Goal: Task Accomplishment & Management: Manage account settings

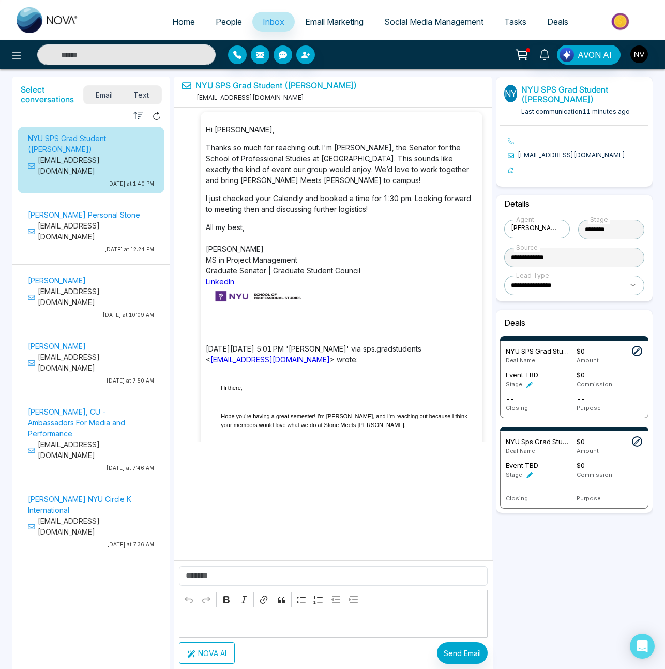
select select "****"
select select "**********"
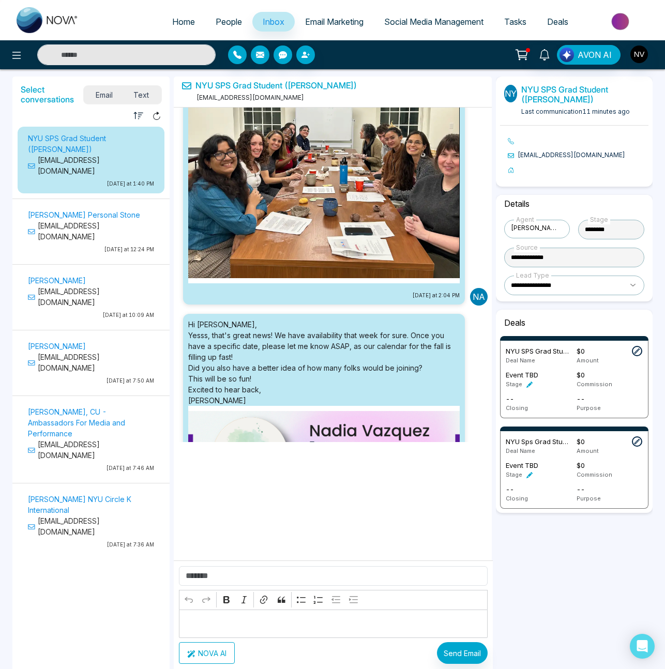
scroll to position [2574, 0]
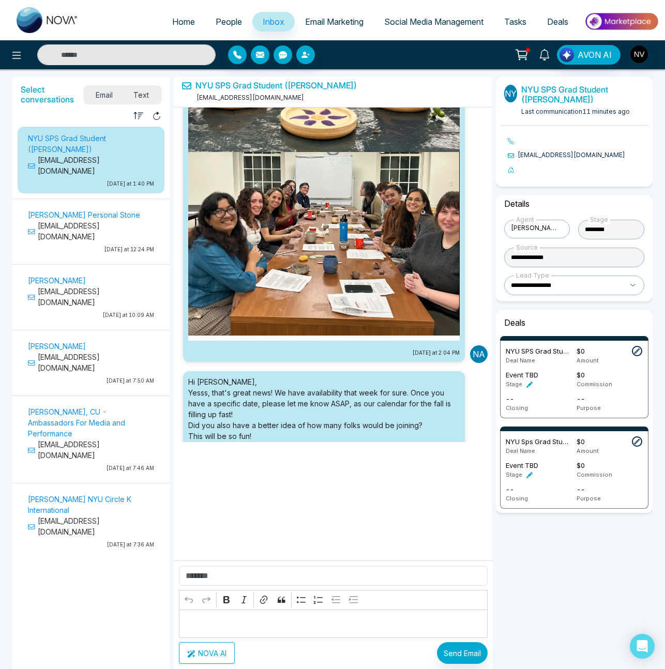
click at [552, 55] on link at bounding box center [544, 54] width 25 height 18
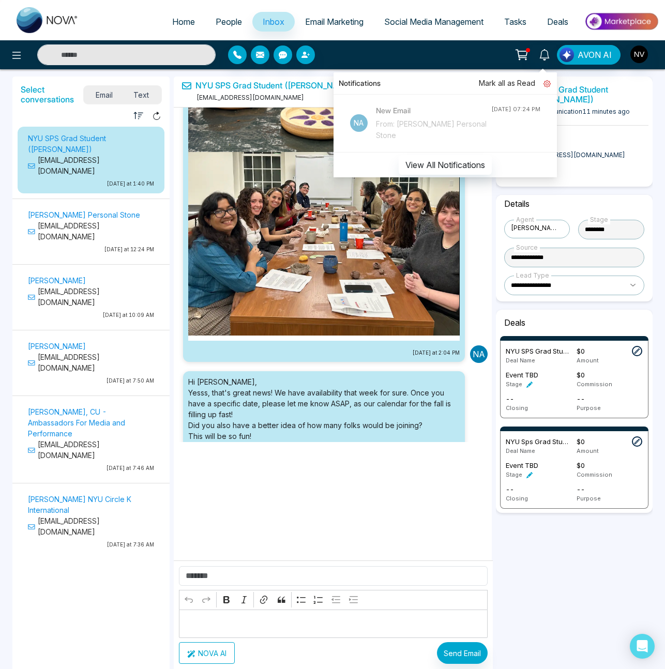
click at [542, 83] on link at bounding box center [543, 83] width 16 height 11
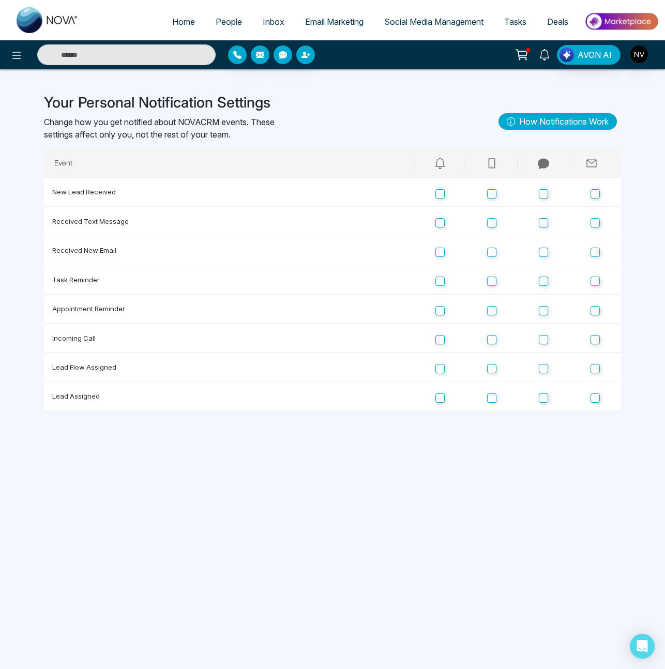
click at [548, 56] on icon at bounding box center [544, 54] width 11 height 11
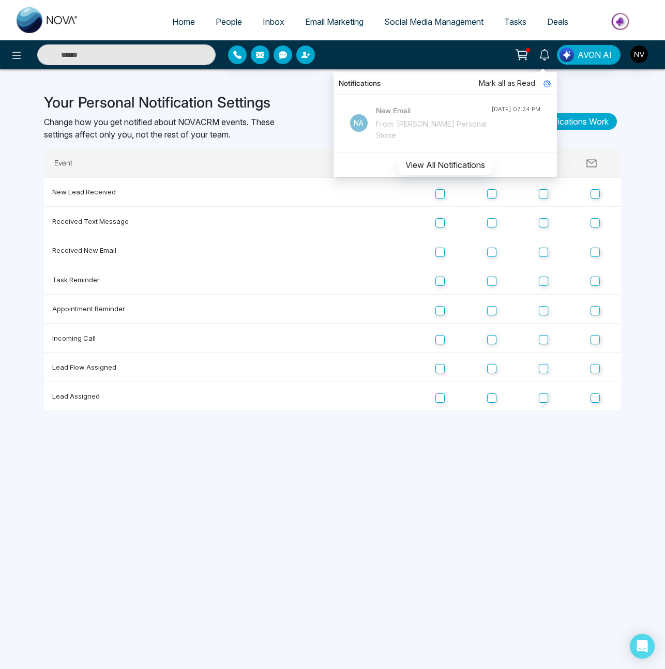
click at [523, 84] on span "Mark all as Read" at bounding box center [507, 83] width 56 height 11
click at [457, 167] on button "View All Notifications" at bounding box center [445, 165] width 93 height 20
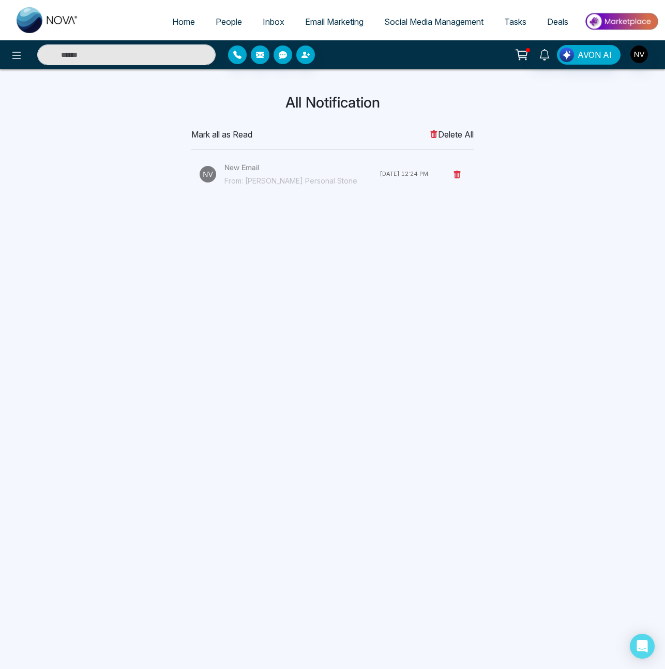
click at [443, 141] on div "Mark all as Read Delete All New Email From: Jackson Personal Stone 12 Sep 25, 1…" at bounding box center [332, 159] width 295 height 63
click at [445, 138] on span "Delete All" at bounding box center [452, 134] width 44 height 12
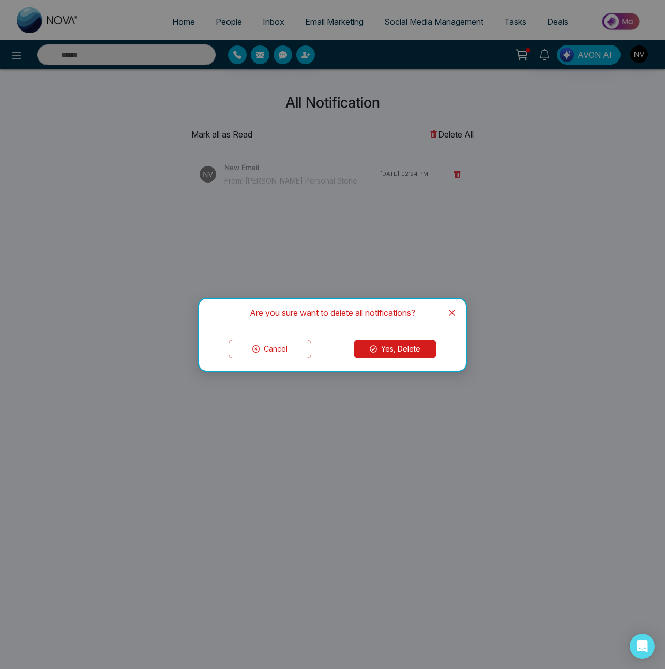
click at [392, 343] on button "Yes, Delete" at bounding box center [395, 349] width 83 height 19
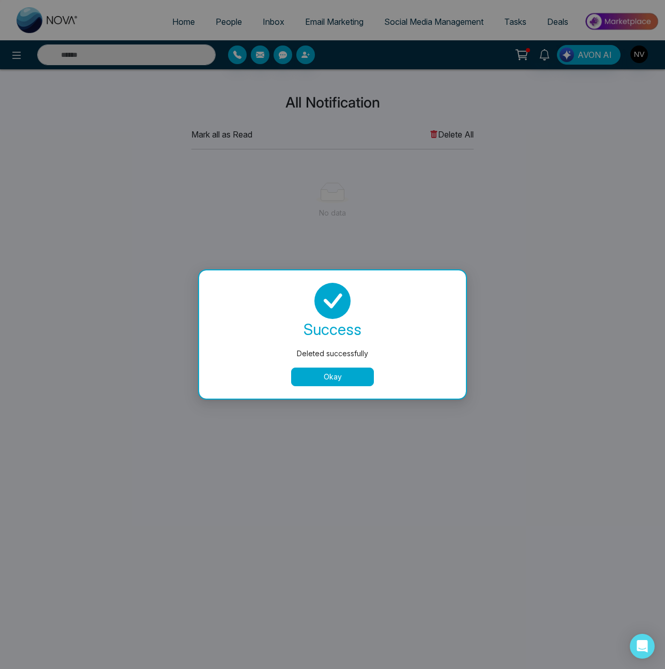
click at [326, 378] on button "Okay" at bounding box center [332, 377] width 83 height 19
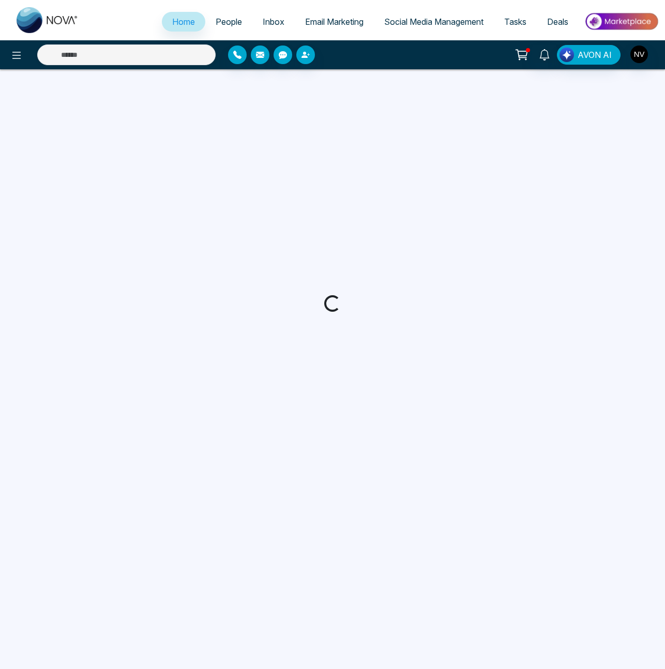
select select "*"
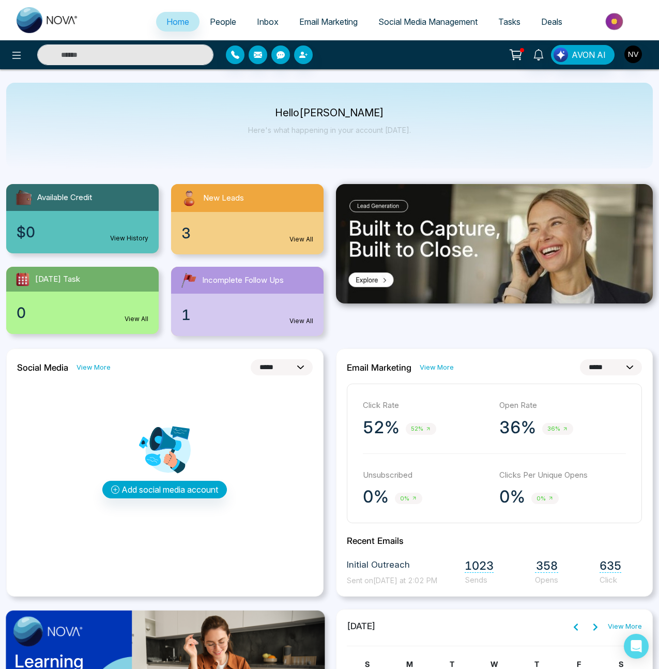
click at [505, 23] on span "Tasks" at bounding box center [509, 22] width 22 height 10
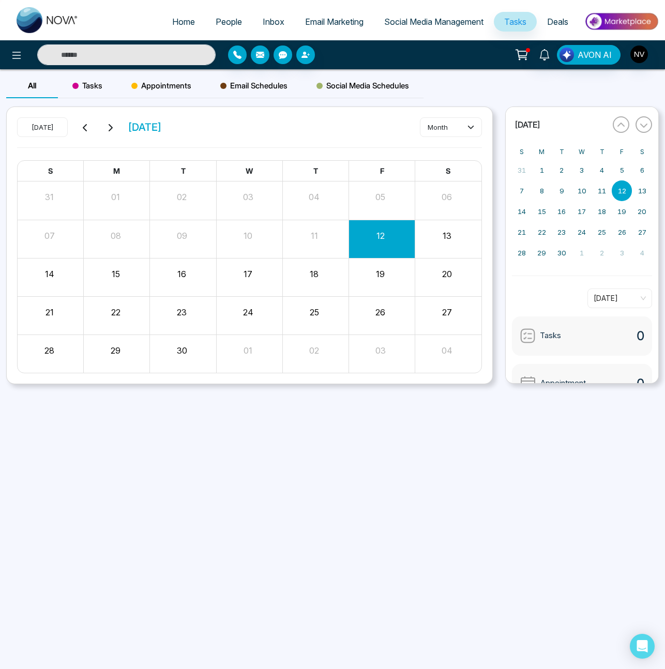
click at [88, 89] on span "Tasks" at bounding box center [87, 86] width 30 height 12
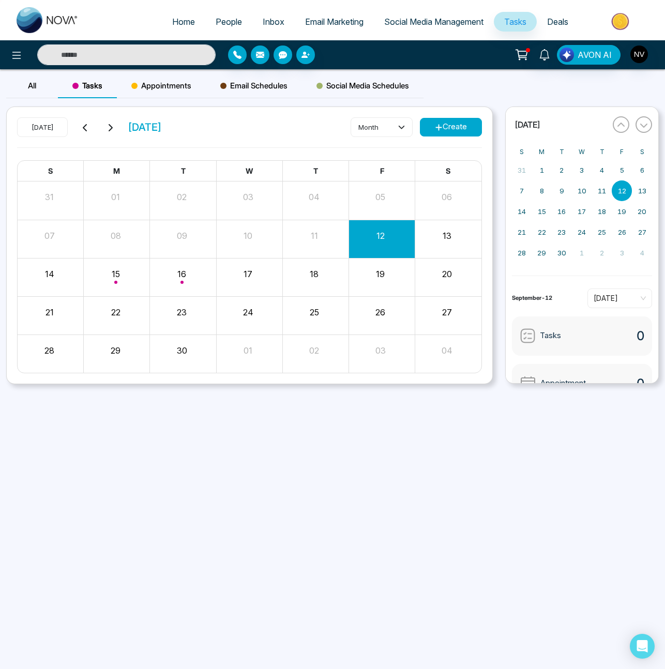
click at [254, 78] on div "Email Schedules" at bounding box center [254, 85] width 96 height 25
click at [368, 92] on div "Social Media Schedules" at bounding box center [363, 85] width 122 height 25
click at [113, 88] on div "Tasks" at bounding box center [87, 85] width 59 height 25
click at [94, 87] on span "Tasks" at bounding box center [87, 86] width 30 height 12
click at [178, 275] on div "Month View" at bounding box center [183, 277] width 66 height 25
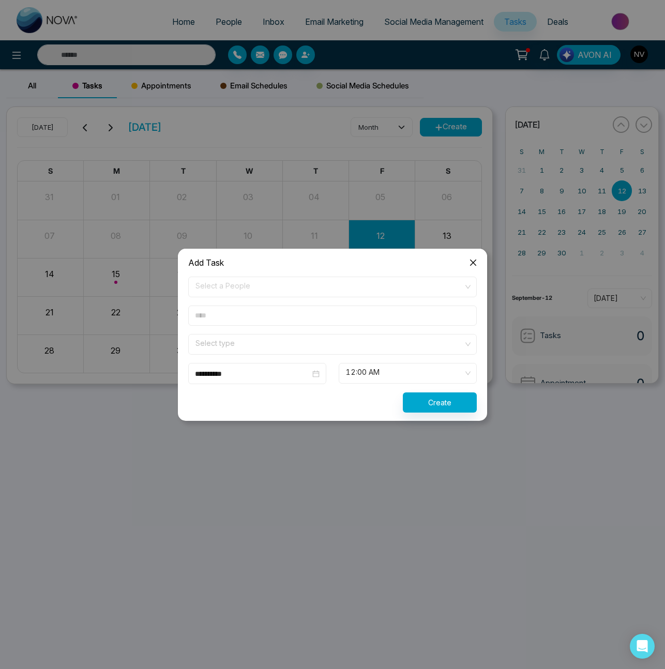
click at [471, 260] on icon "close" at bounding box center [473, 262] width 6 height 6
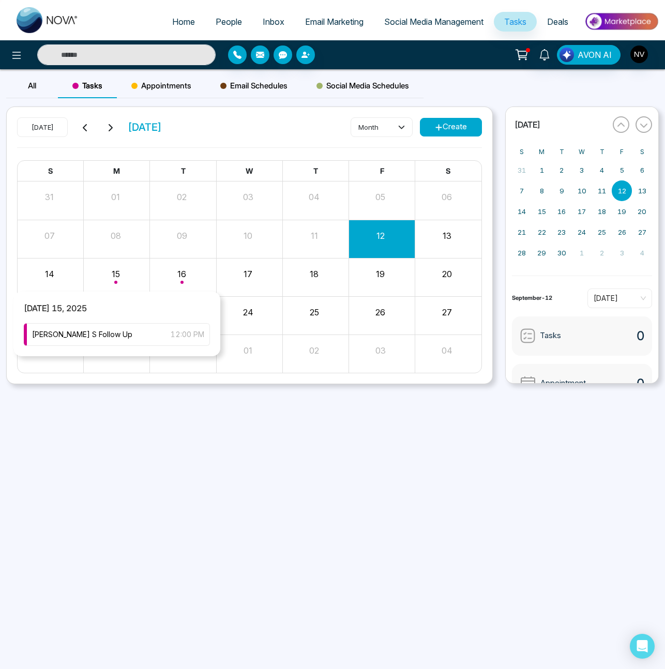
click at [116, 276] on div "Month View" at bounding box center [117, 277] width 66 height 25
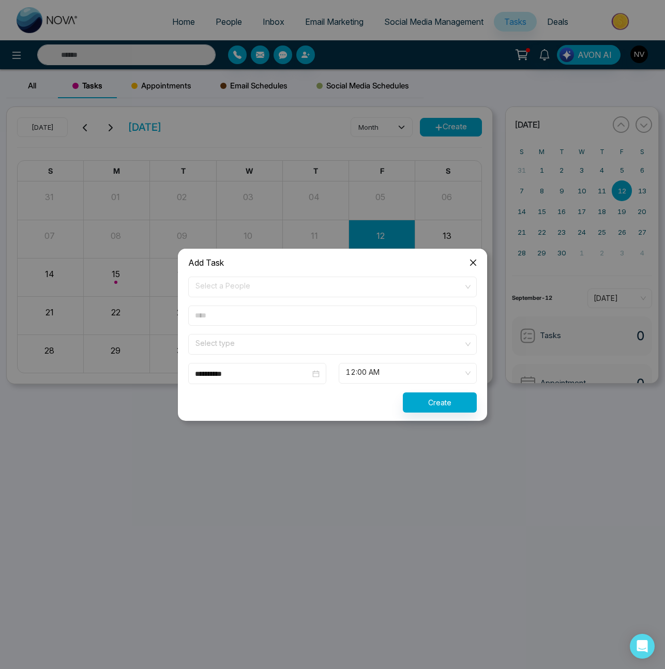
click at [473, 263] on icon "close" at bounding box center [473, 262] width 6 height 6
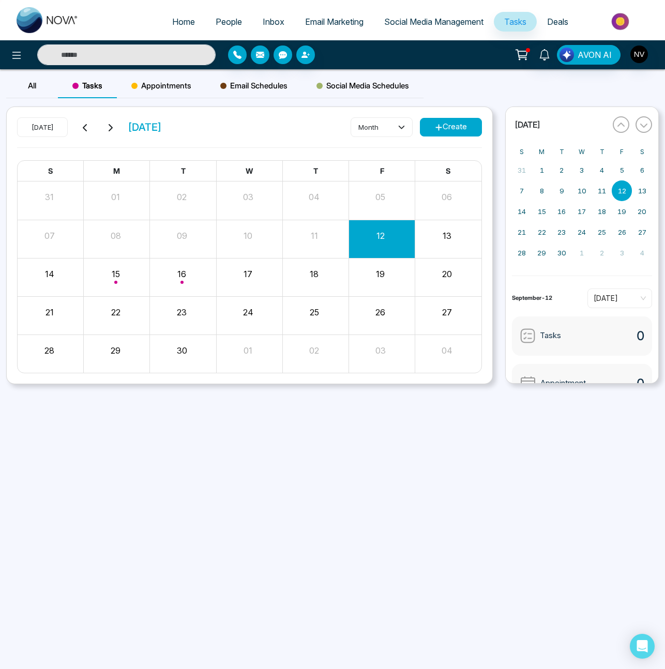
click at [88, 81] on span "Tasks" at bounding box center [87, 86] width 30 height 12
click at [136, 333] on div "[PERSON_NAME] S Follow Up 12:00 PM" at bounding box center [117, 334] width 186 height 23
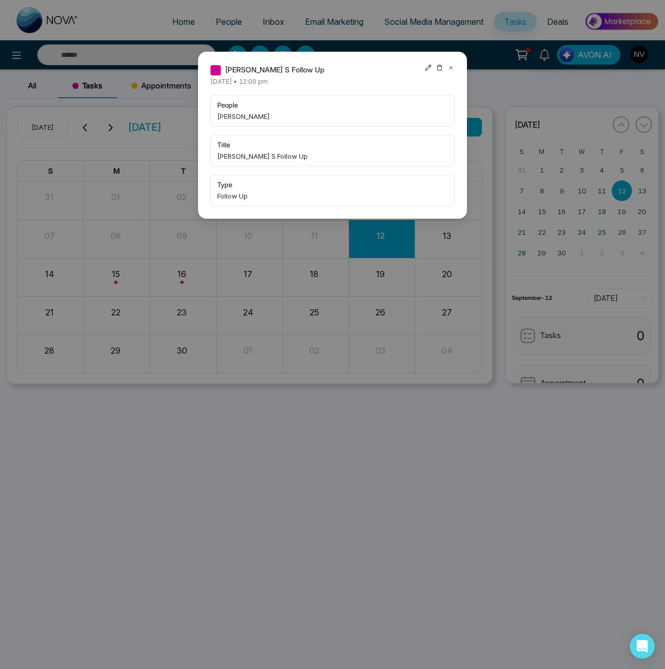
click at [442, 69] on icon at bounding box center [439, 67] width 7 height 7
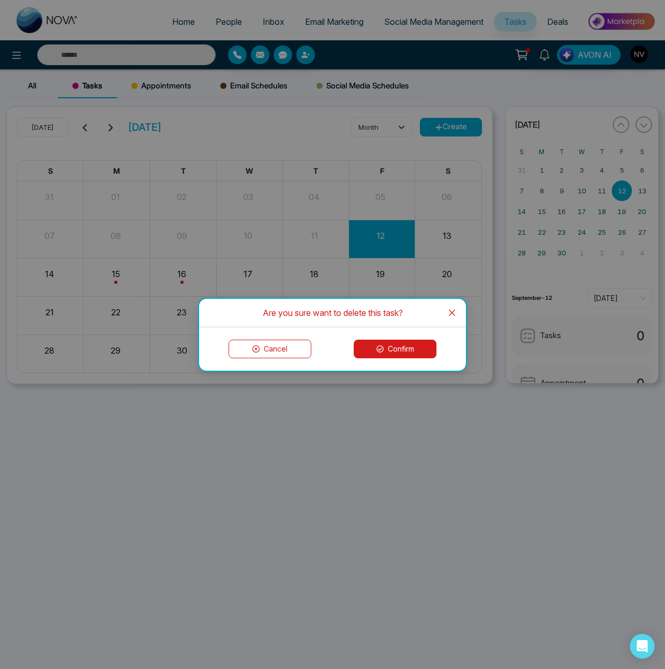
click at [373, 352] on button "Confirm" at bounding box center [395, 349] width 83 height 19
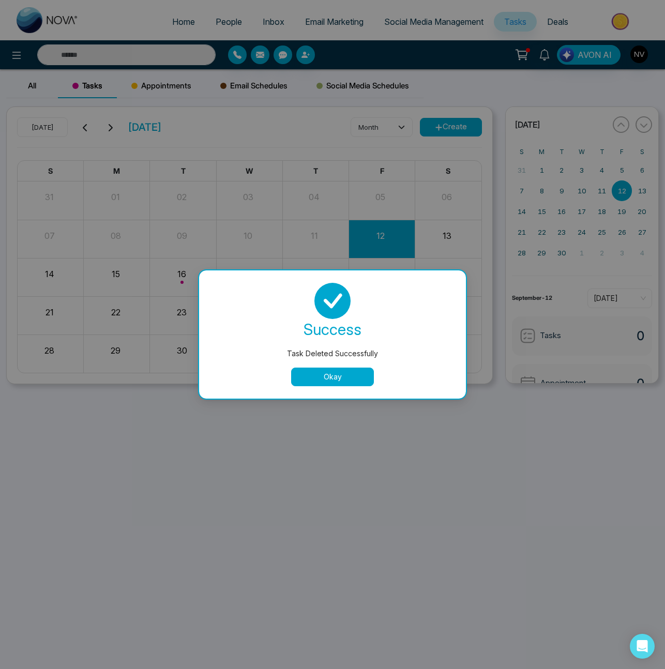
click at [338, 381] on button "Okay" at bounding box center [332, 377] width 83 height 19
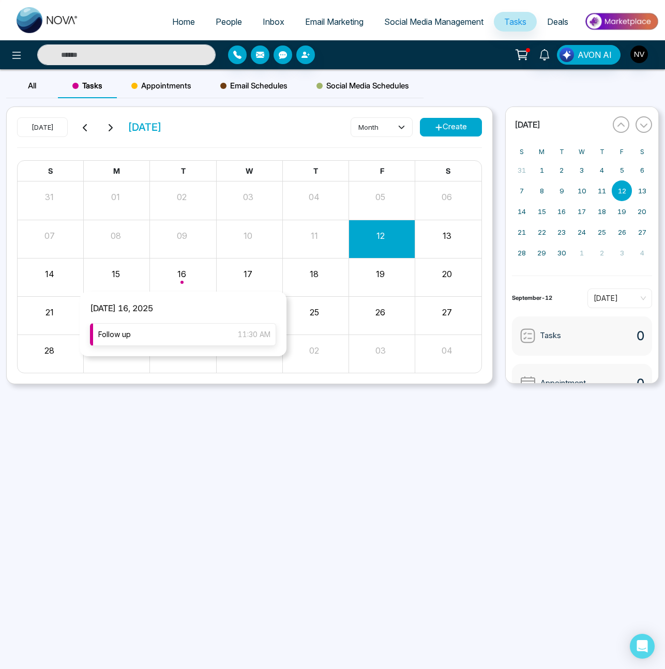
click at [200, 333] on div "Month View" at bounding box center [182, 316] width 66 height 38
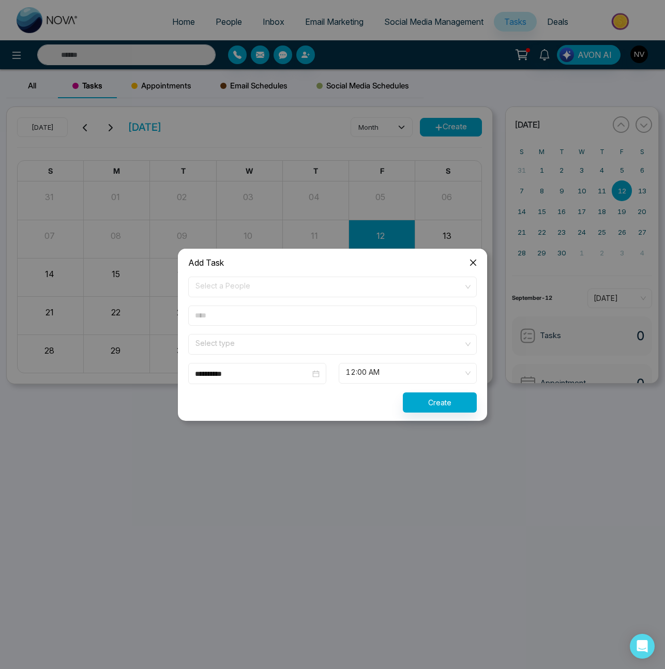
click at [472, 263] on icon "close" at bounding box center [473, 263] width 8 height 8
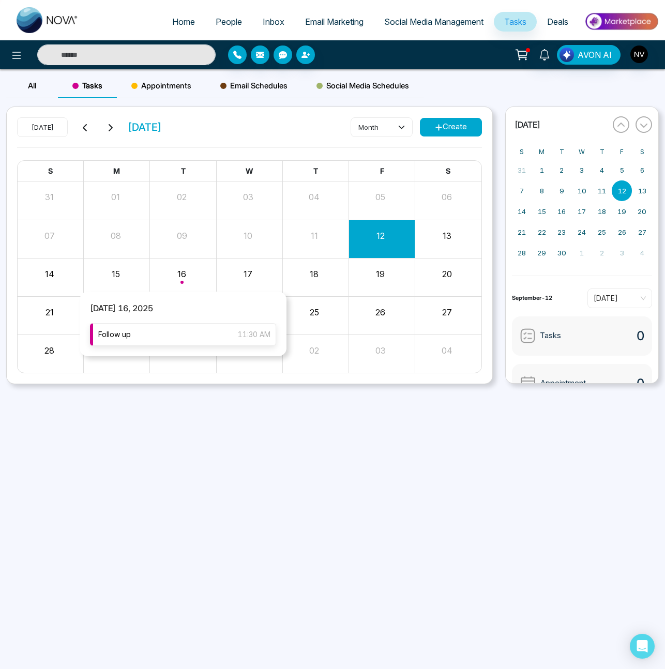
click at [161, 333] on div "Follow up 11:30 AM" at bounding box center [183, 334] width 186 height 23
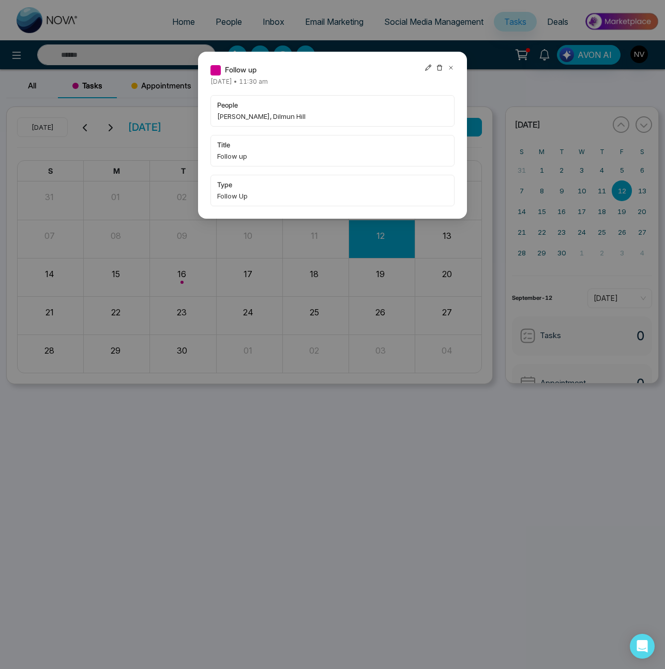
click at [448, 67] on icon at bounding box center [450, 67] width 7 height 7
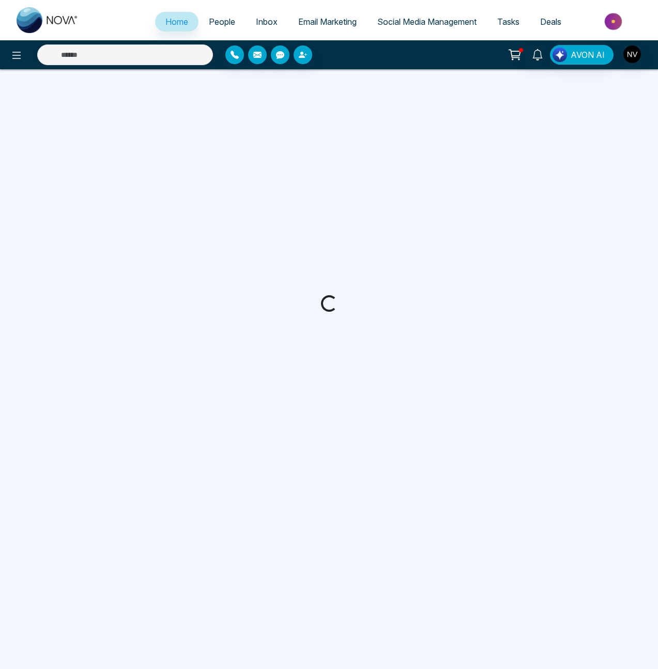
select select "*"
